Goal: Find specific page/section: Find specific page/section

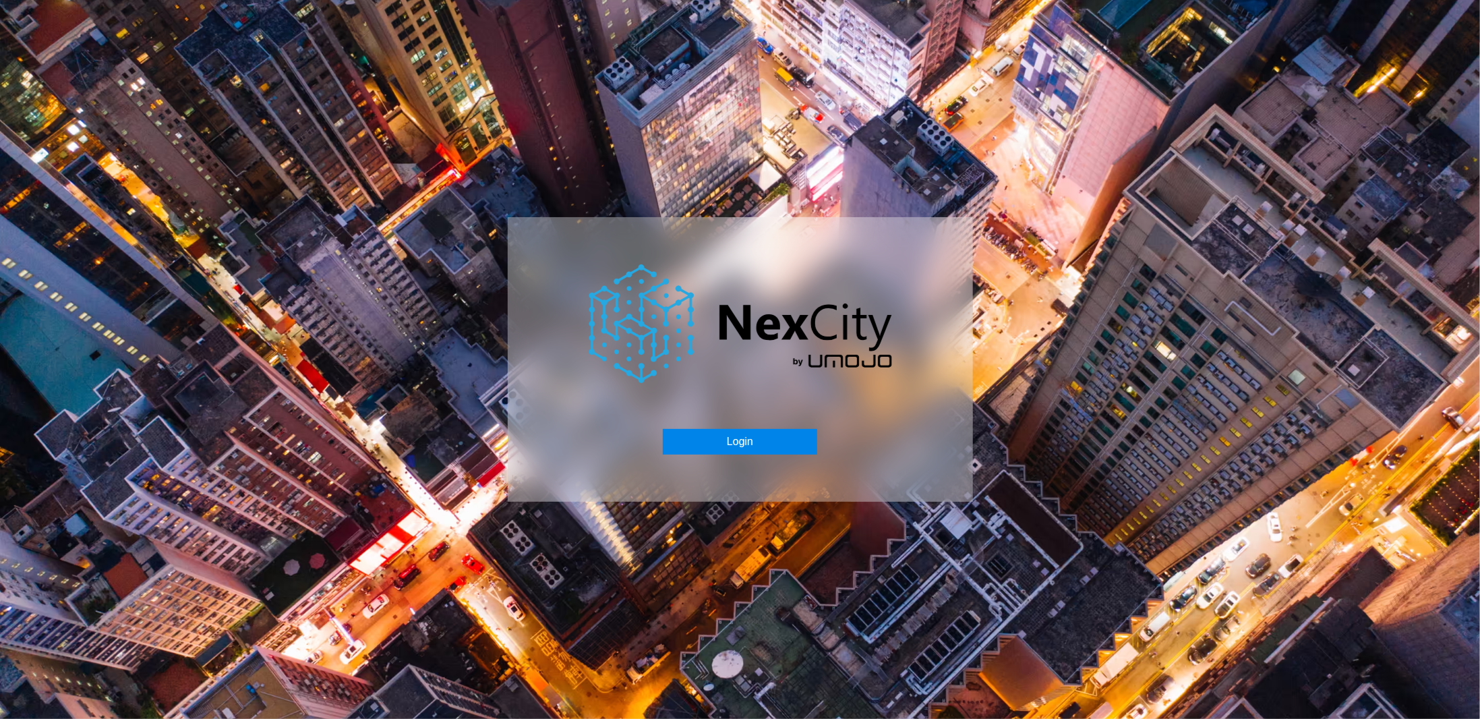
click at [701, 444] on button "Login" at bounding box center [740, 442] width 154 height 26
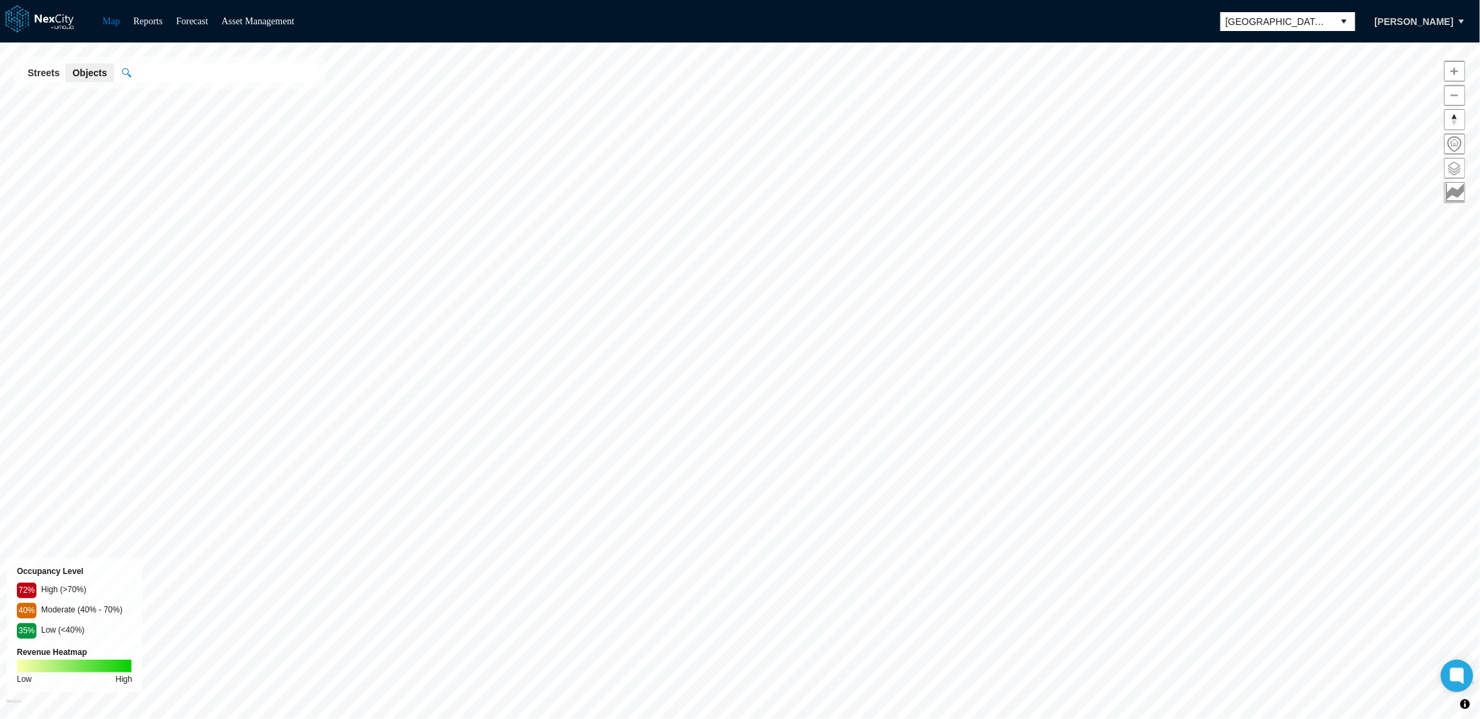
click at [1461, 160] on span at bounding box center [1455, 168] width 20 height 20
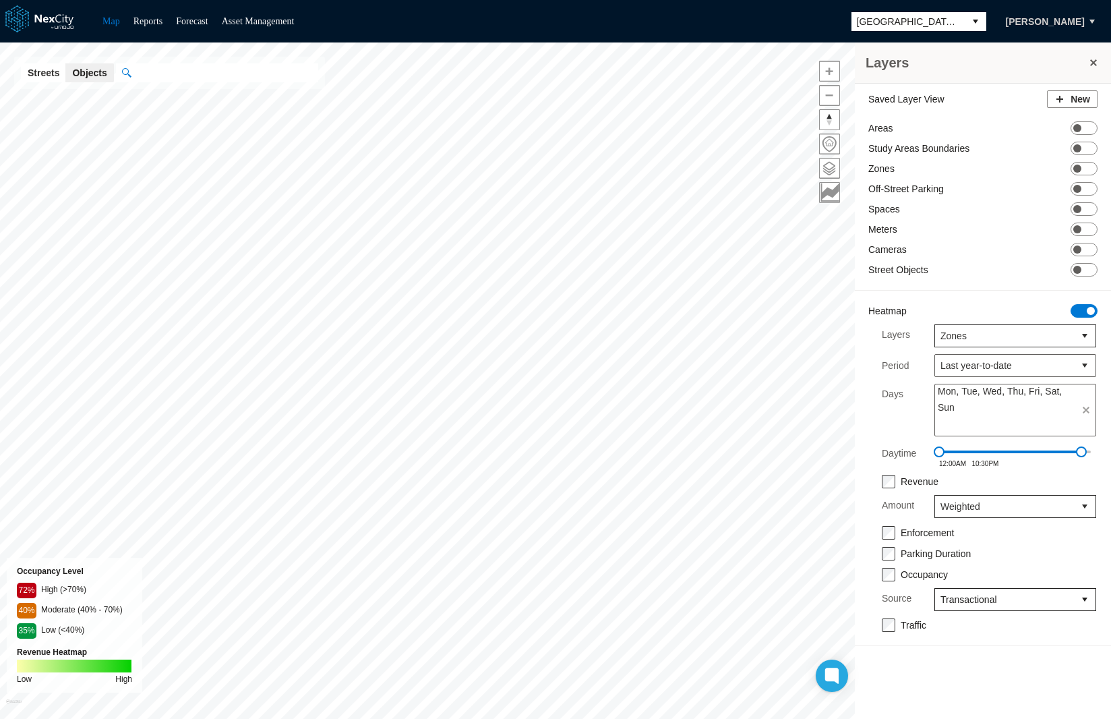
click at [977, 593] on span "Transactional" at bounding box center [1004, 599] width 128 height 13
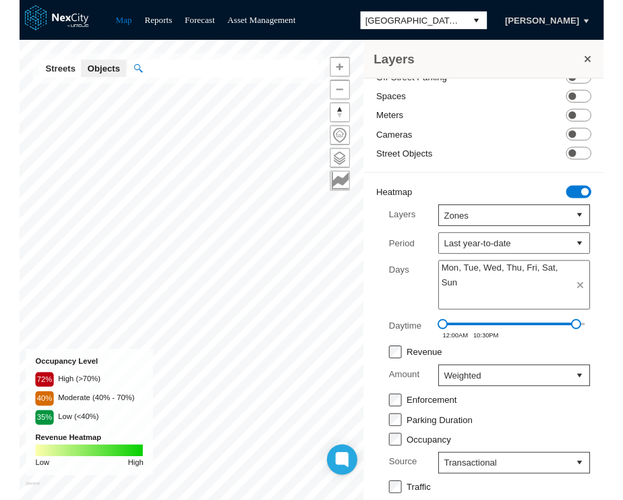
scroll to position [104, 0]
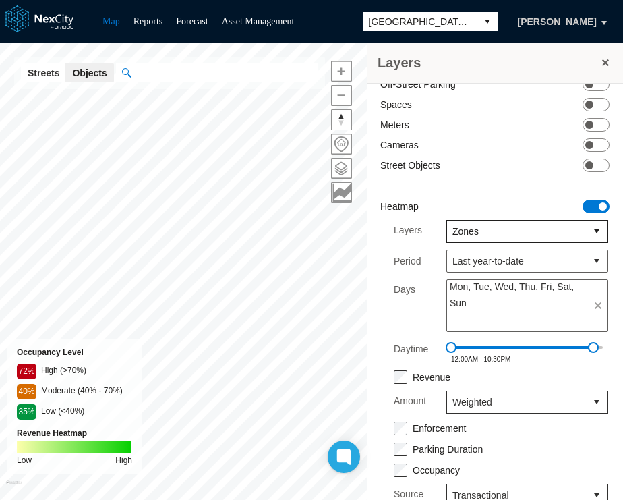
click at [508, 226] on span "Zones" at bounding box center [516, 230] width 128 height 13
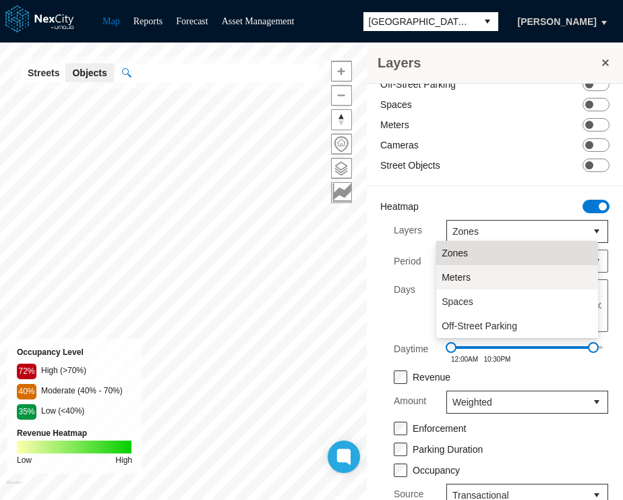
click at [482, 282] on li "Meters" at bounding box center [517, 277] width 162 height 24
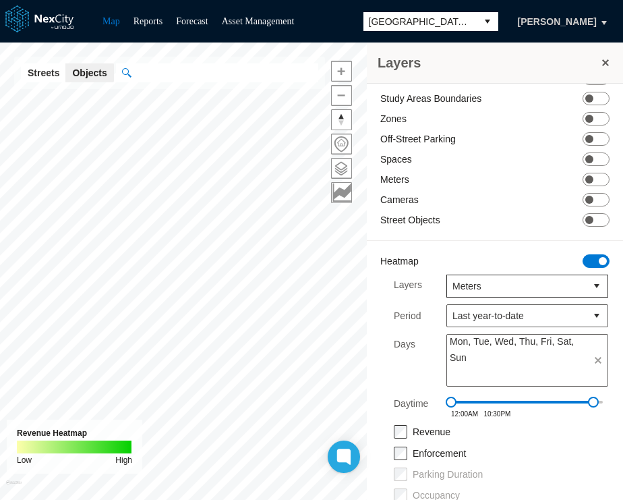
scroll to position [82, 0]
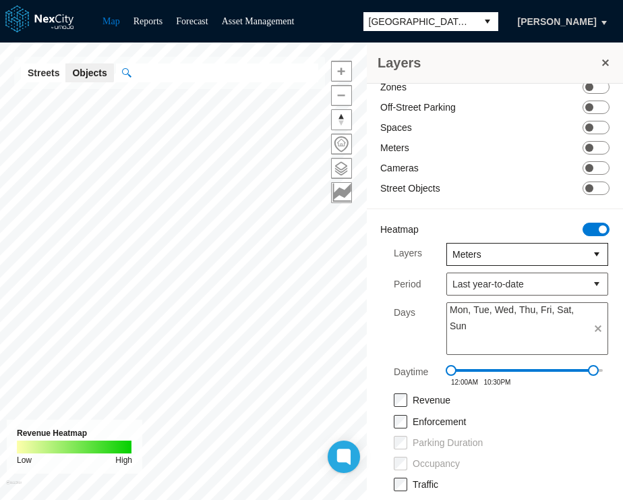
click at [503, 253] on span "Meters" at bounding box center [516, 253] width 128 height 13
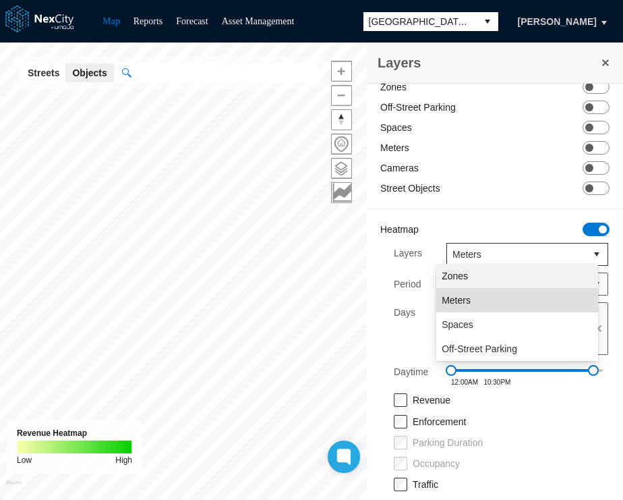
click at [484, 269] on li "Zones" at bounding box center [517, 276] width 162 height 24
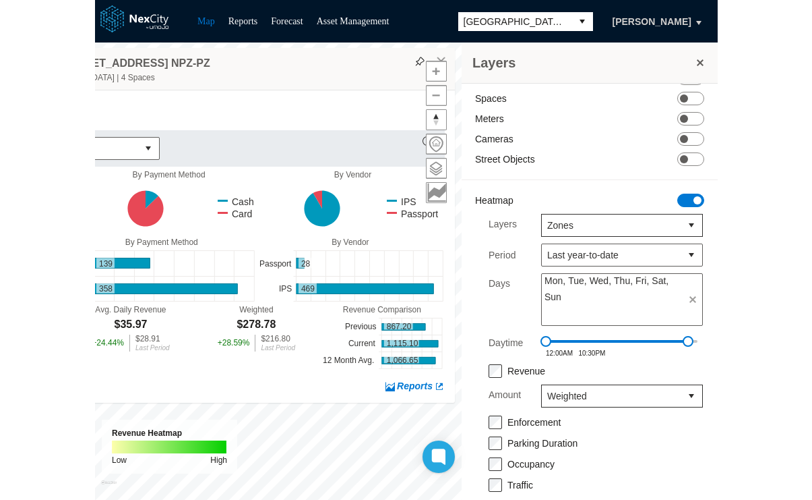
scroll to position [0, 0]
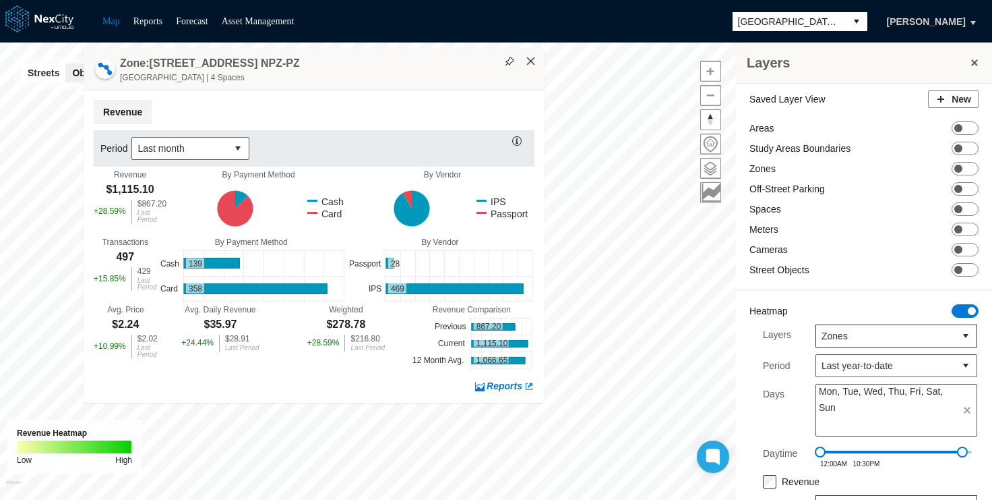
click at [531, 59] on button "×" at bounding box center [531, 61] width 12 height 12
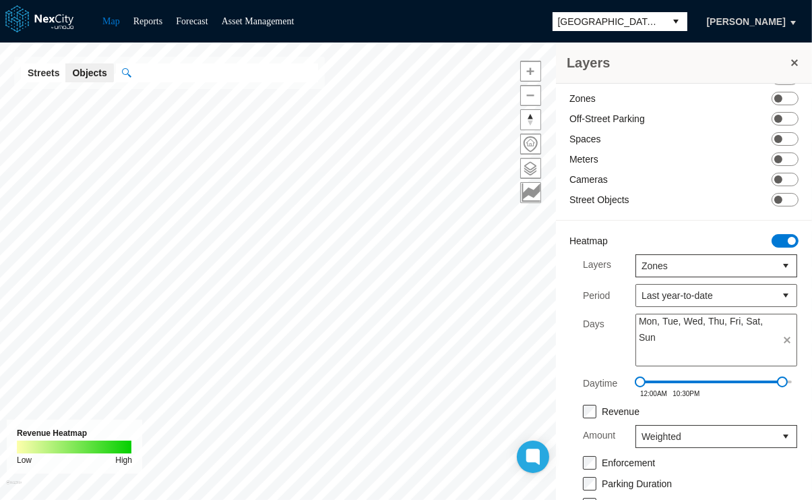
scroll to position [111, 0]
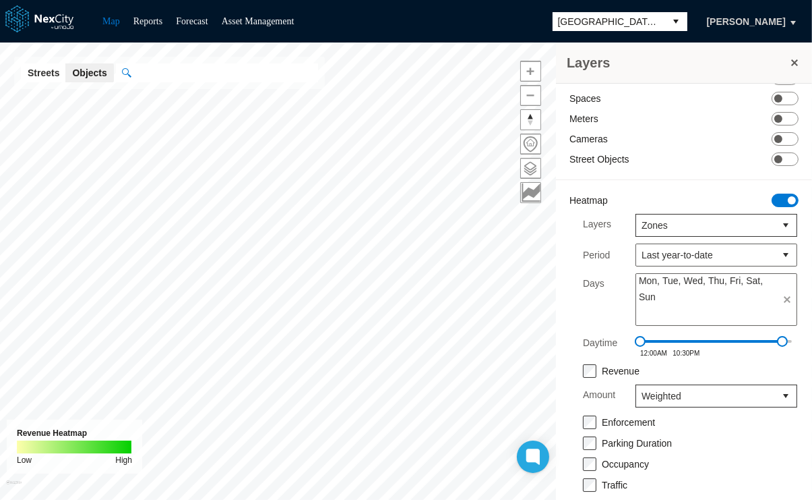
click at [616, 365] on label "Revenue" at bounding box center [621, 370] width 38 height 11
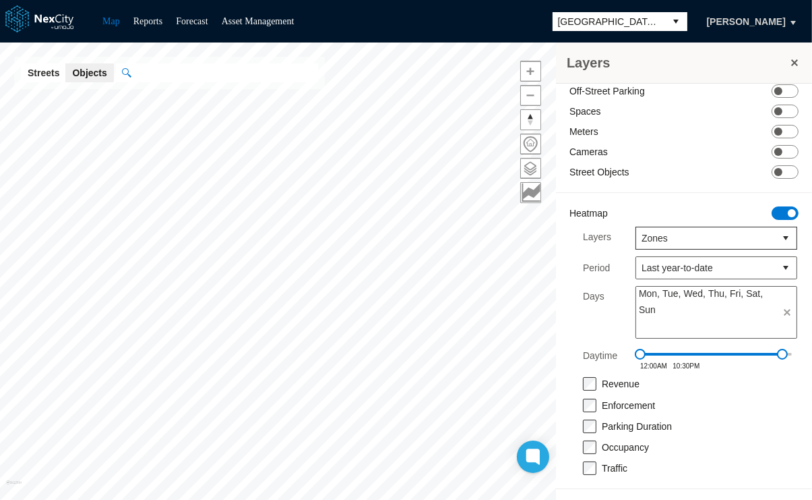
scroll to position [82, 0]
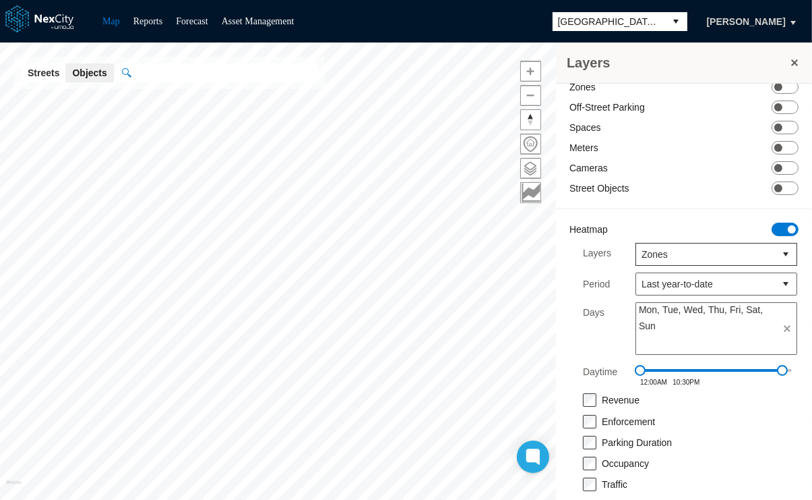
click at [619, 394] on label "Revenue" at bounding box center [621, 399] width 38 height 11
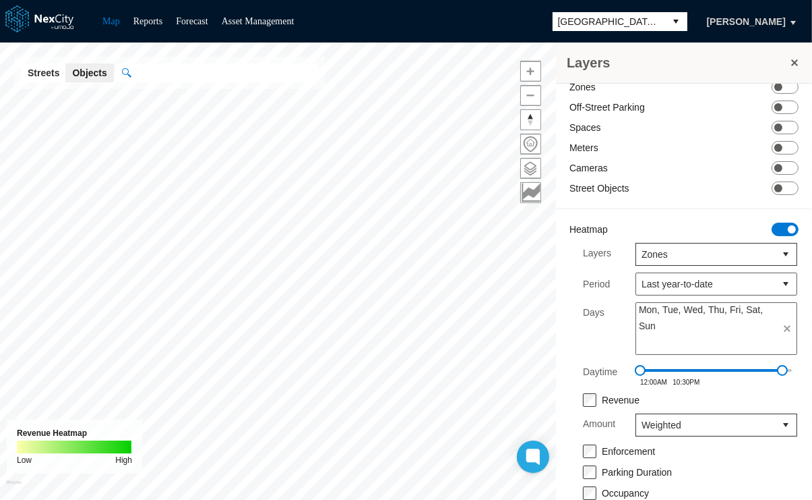
click at [619, 394] on label "Revenue" at bounding box center [621, 399] width 38 height 11
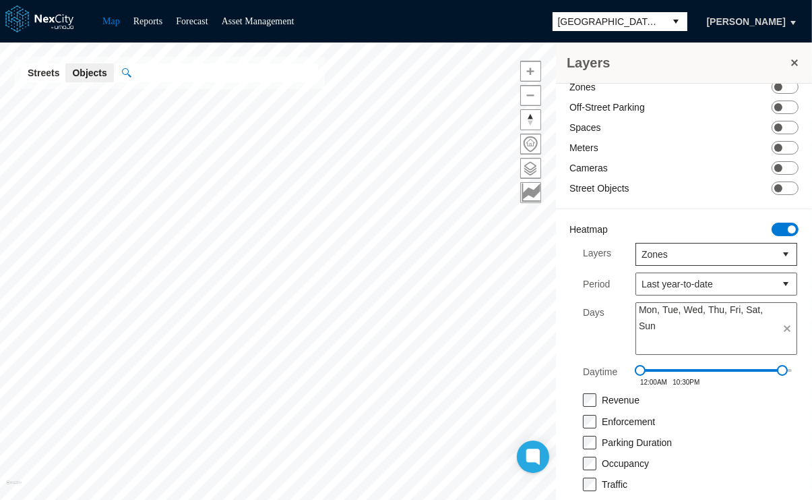
click at [623, 394] on label "Revenue" at bounding box center [621, 399] width 38 height 11
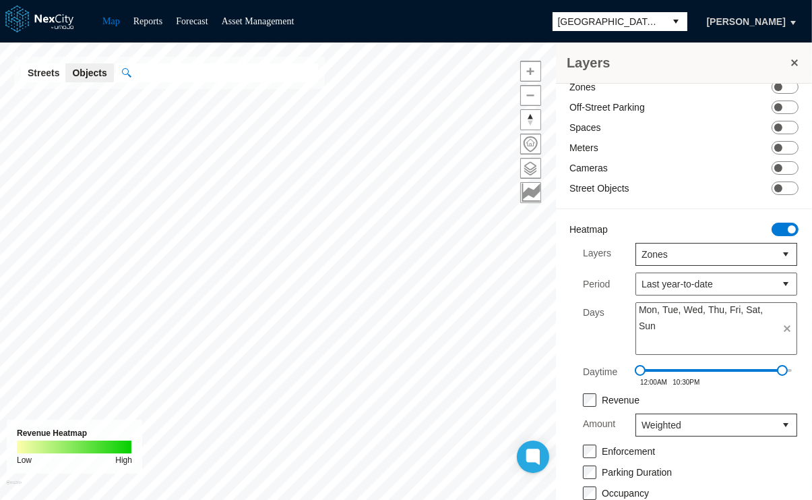
click at [615, 394] on label "Revenue" at bounding box center [621, 399] width 38 height 11
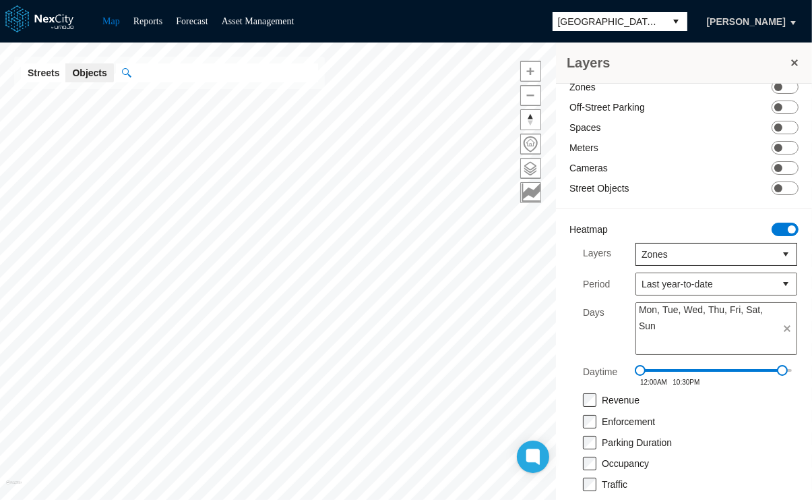
click at [631, 416] on label "Enforcement" at bounding box center [628, 421] width 53 height 11
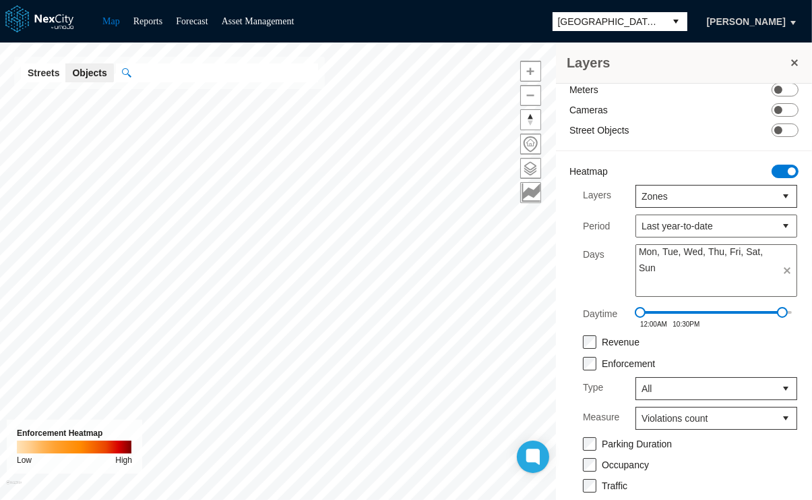
click at [644, 358] on label "Enforcement" at bounding box center [628, 363] width 53 height 11
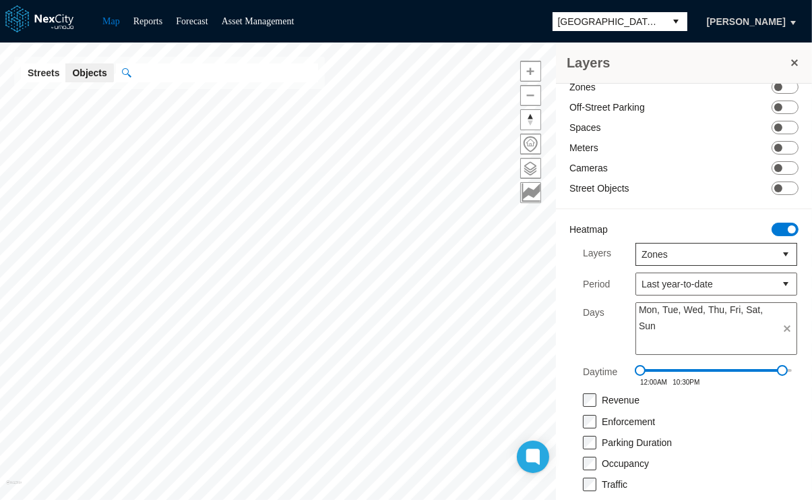
click at [634, 437] on label "Parking Duration" at bounding box center [637, 442] width 70 height 11
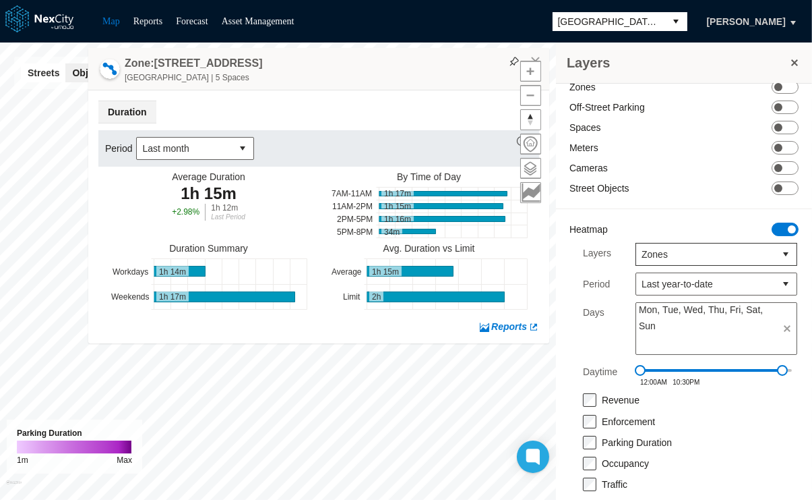
click at [635, 437] on label "Parking Duration" at bounding box center [637, 442] width 70 height 11
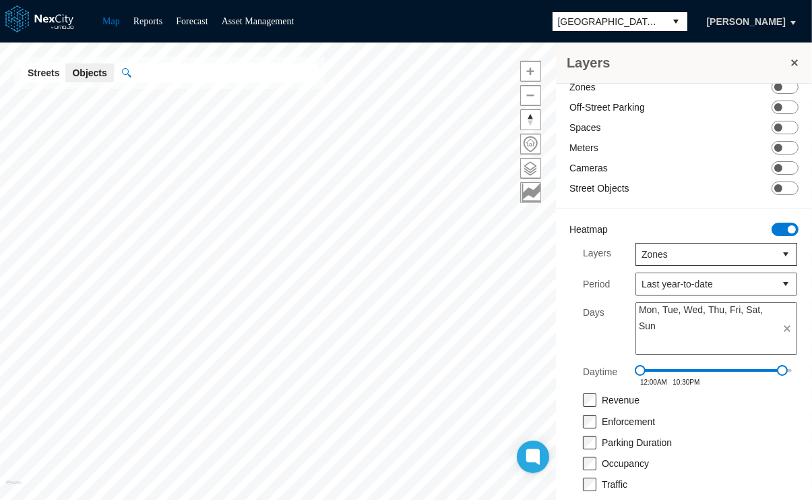
click at [627, 458] on label "Occupancy" at bounding box center [625, 463] width 47 height 11
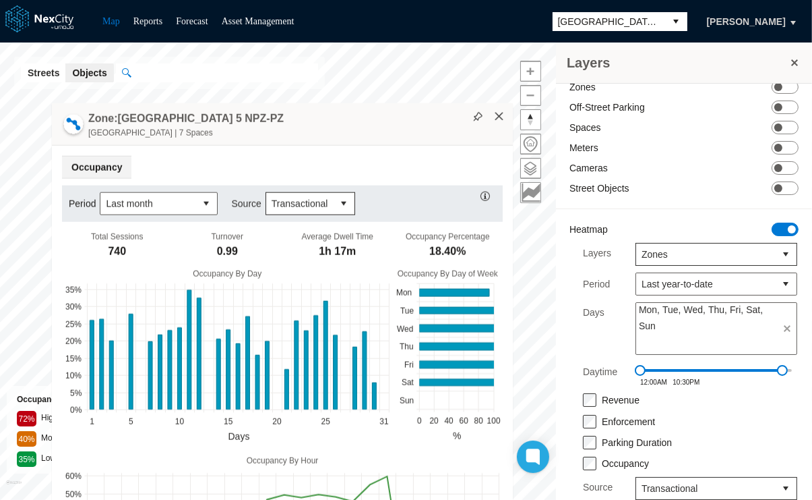
click at [499, 119] on button "×" at bounding box center [499, 117] width 12 height 12
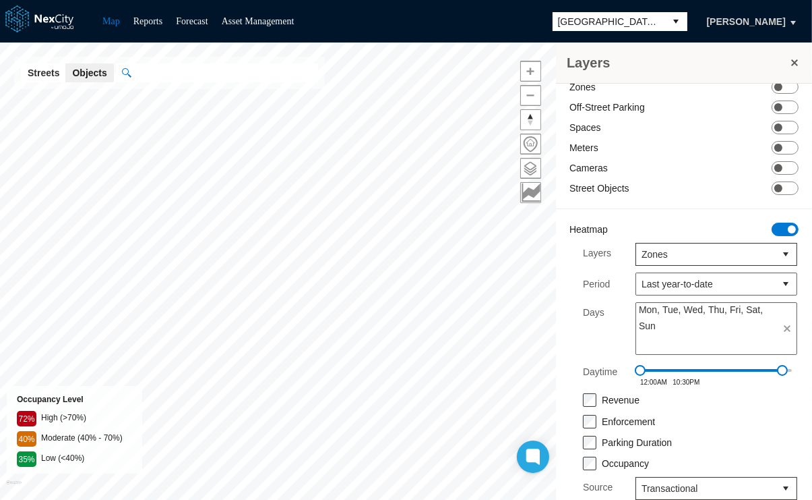
click at [606, 458] on label "Occupancy" at bounding box center [625, 463] width 47 height 11
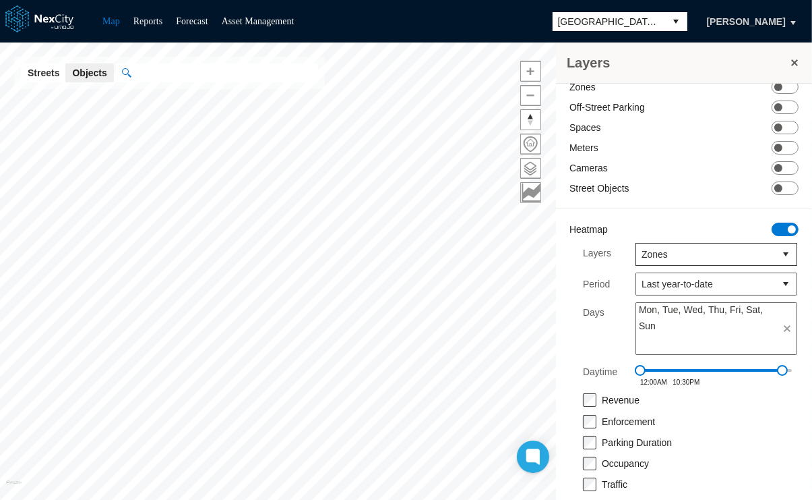
click at [630, 394] on label "Revenue" at bounding box center [621, 399] width 38 height 11
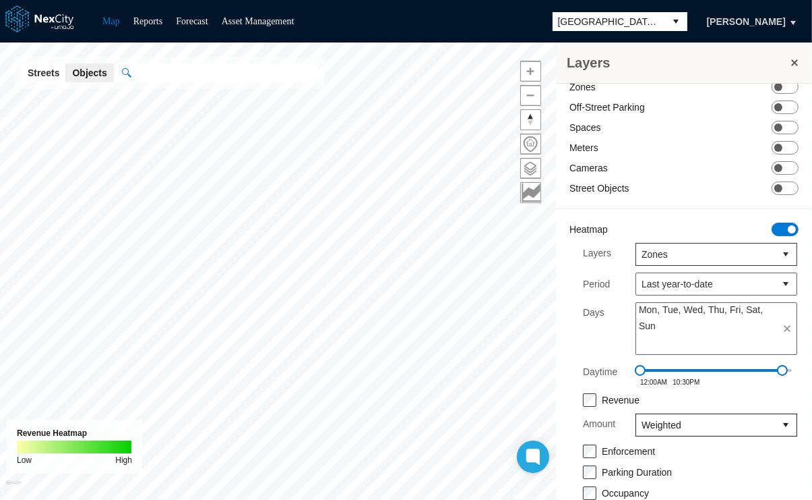
click at [740, 418] on span "Weighted" at bounding box center [706, 424] width 128 height 13
